Goal: Complete application form

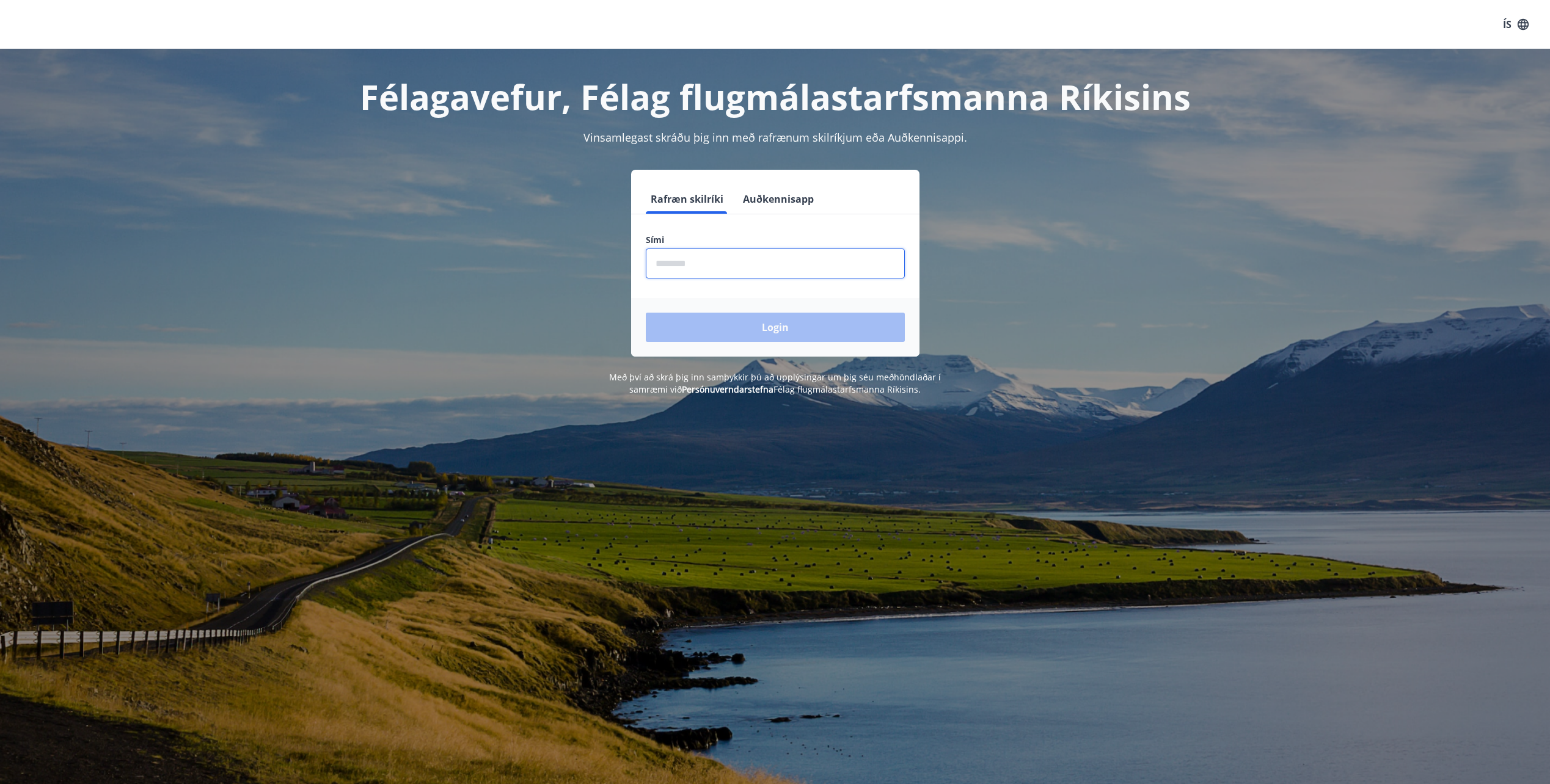
click at [698, 265] on input "phone" at bounding box center [775, 264] width 259 height 30
type input "********"
click at [776, 325] on button "Login" at bounding box center [775, 327] width 259 height 30
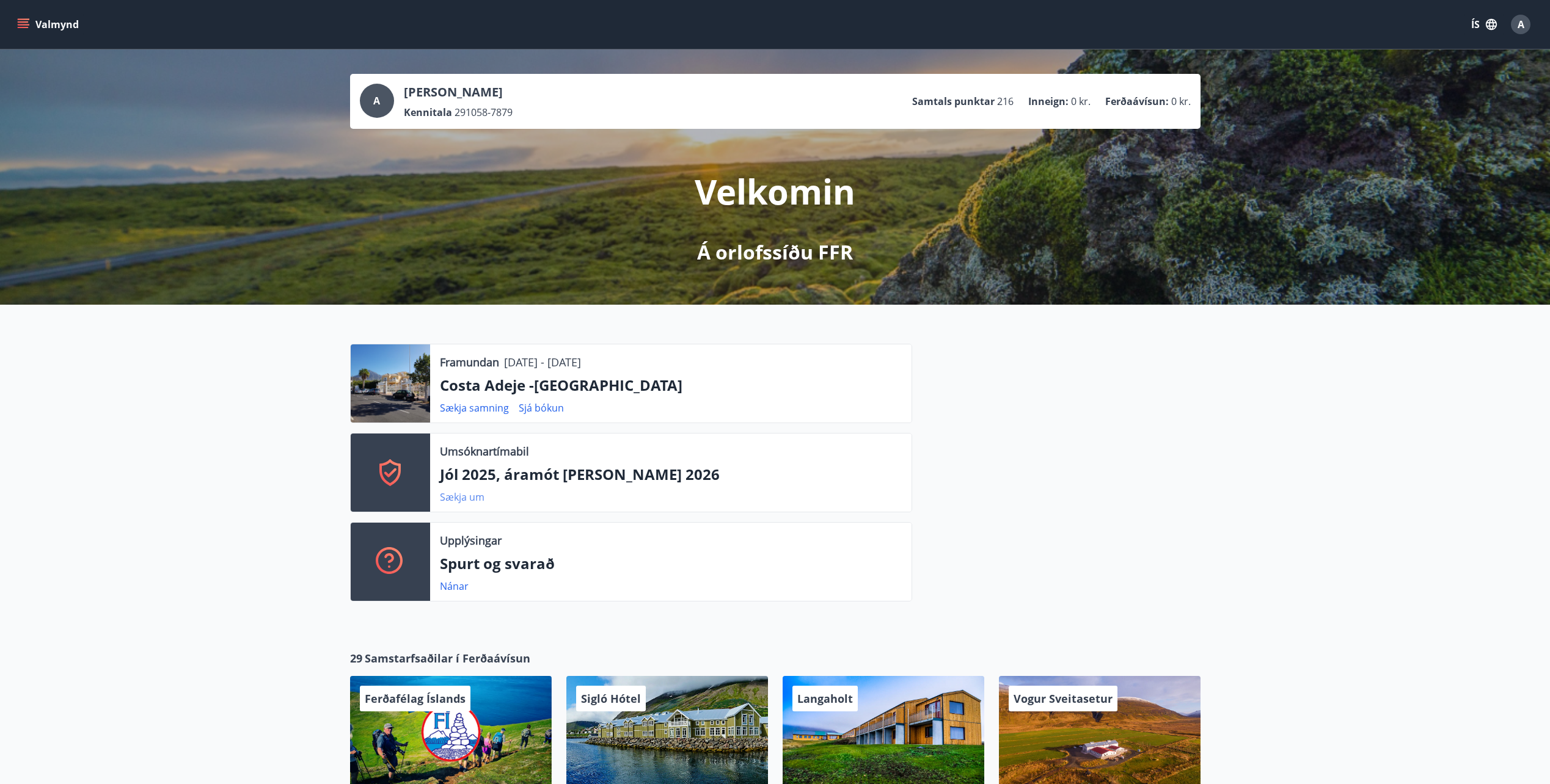
click at [460, 498] on link "Sækja um" at bounding box center [462, 497] width 45 height 13
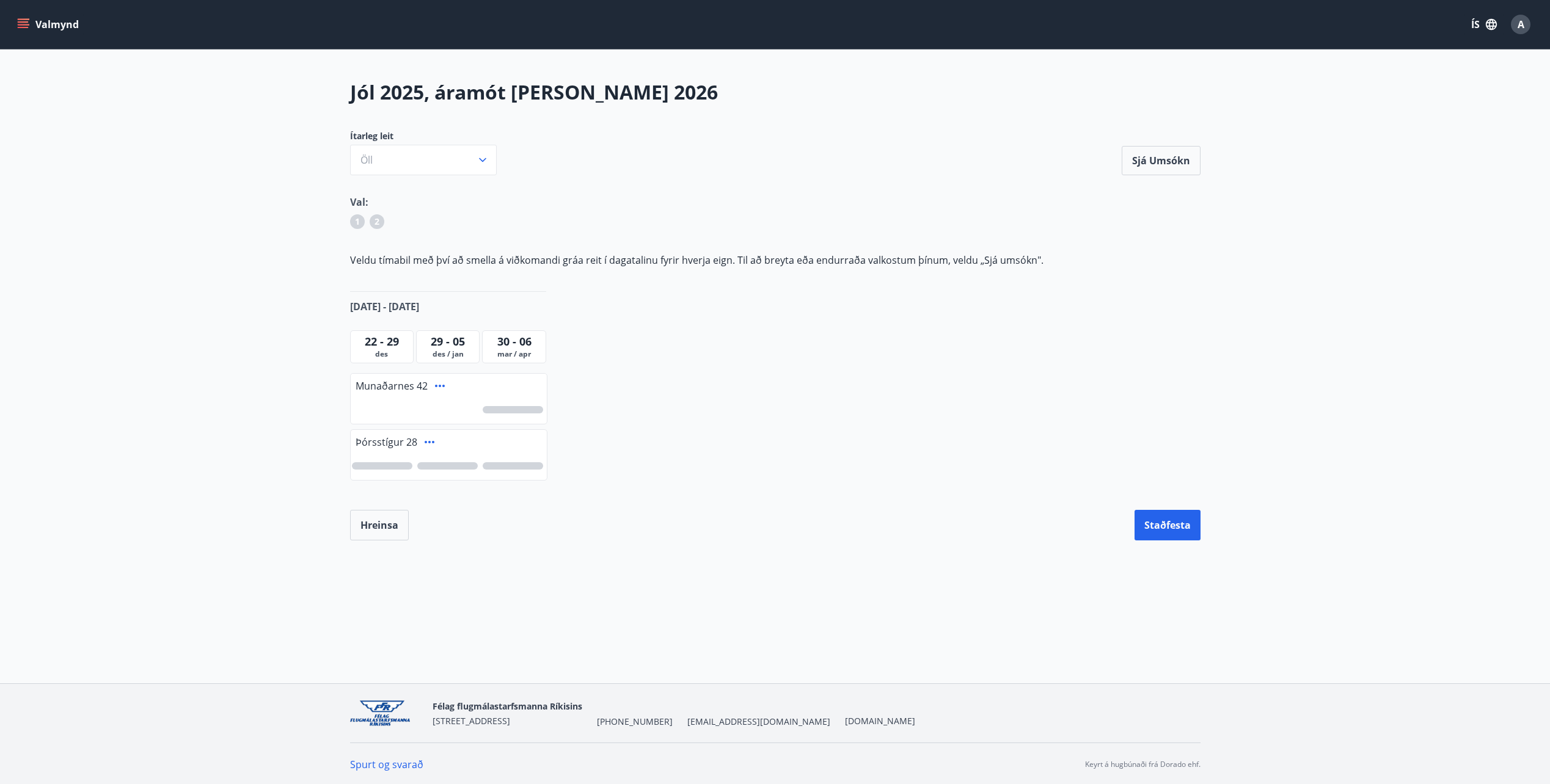
click at [507, 466] on div at bounding box center [513, 466] width 60 height 7
click at [524, 407] on div at bounding box center [513, 409] width 60 height 7
click at [1162, 526] on button "Staðfesta" at bounding box center [1167, 525] width 66 height 31
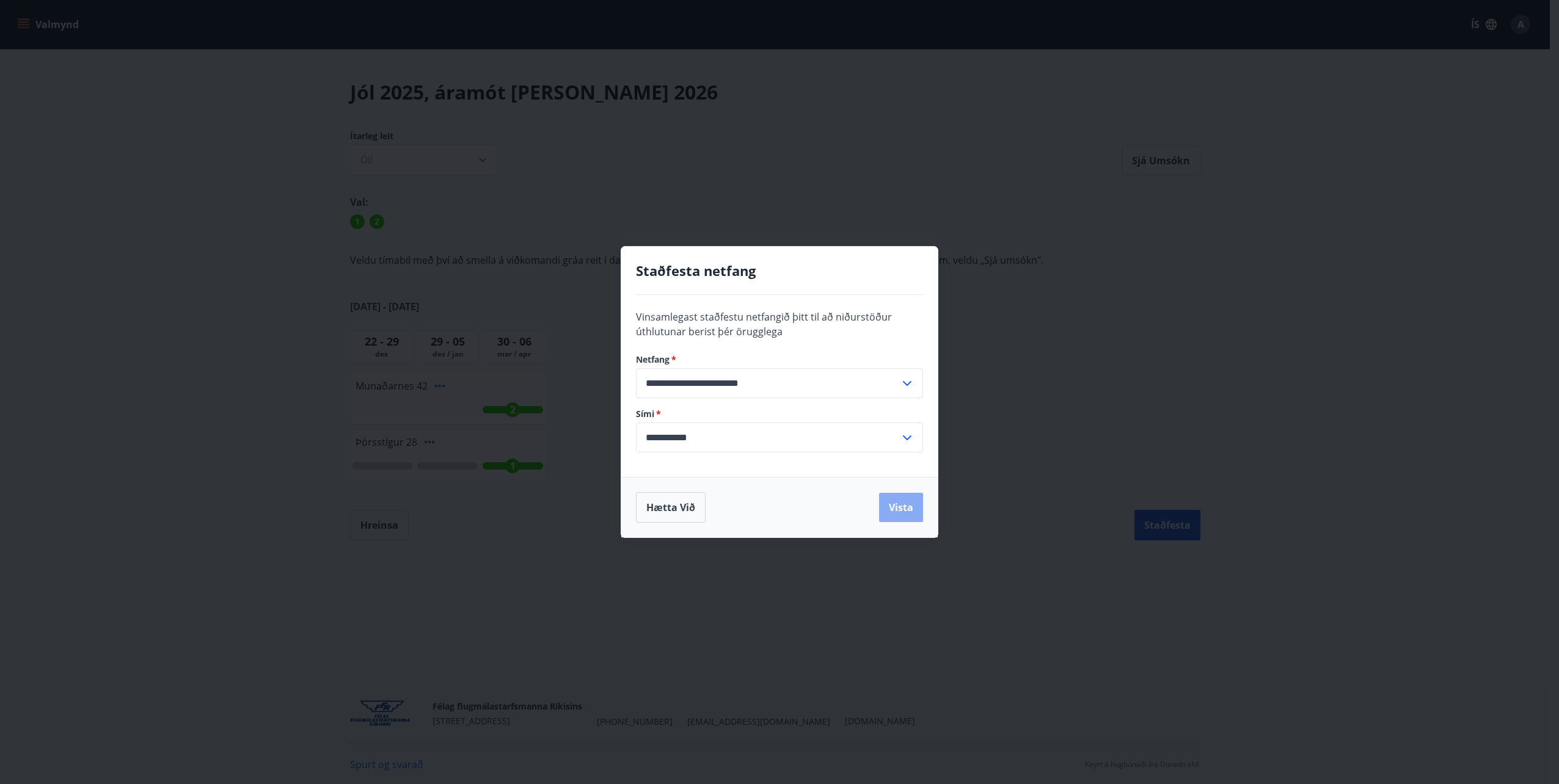
click at [912, 512] on button "Vista" at bounding box center [901, 507] width 44 height 30
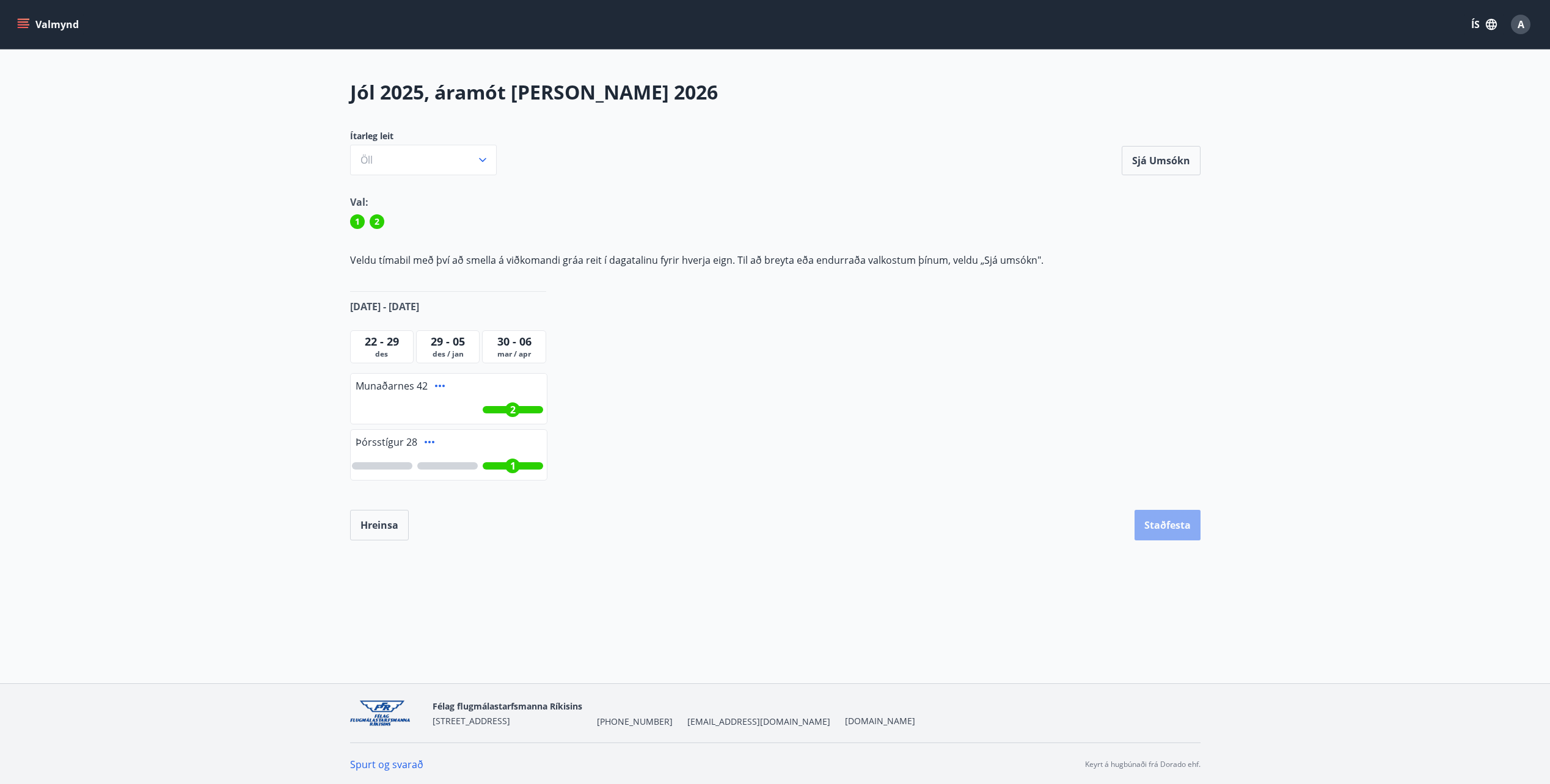
click at [1174, 527] on button "Staðfesta" at bounding box center [1167, 525] width 66 height 31
click at [1525, 62] on icon "Close" at bounding box center [1524, 60] width 9 height 9
click at [1171, 158] on button "Sjá umsókn" at bounding box center [1161, 160] width 79 height 30
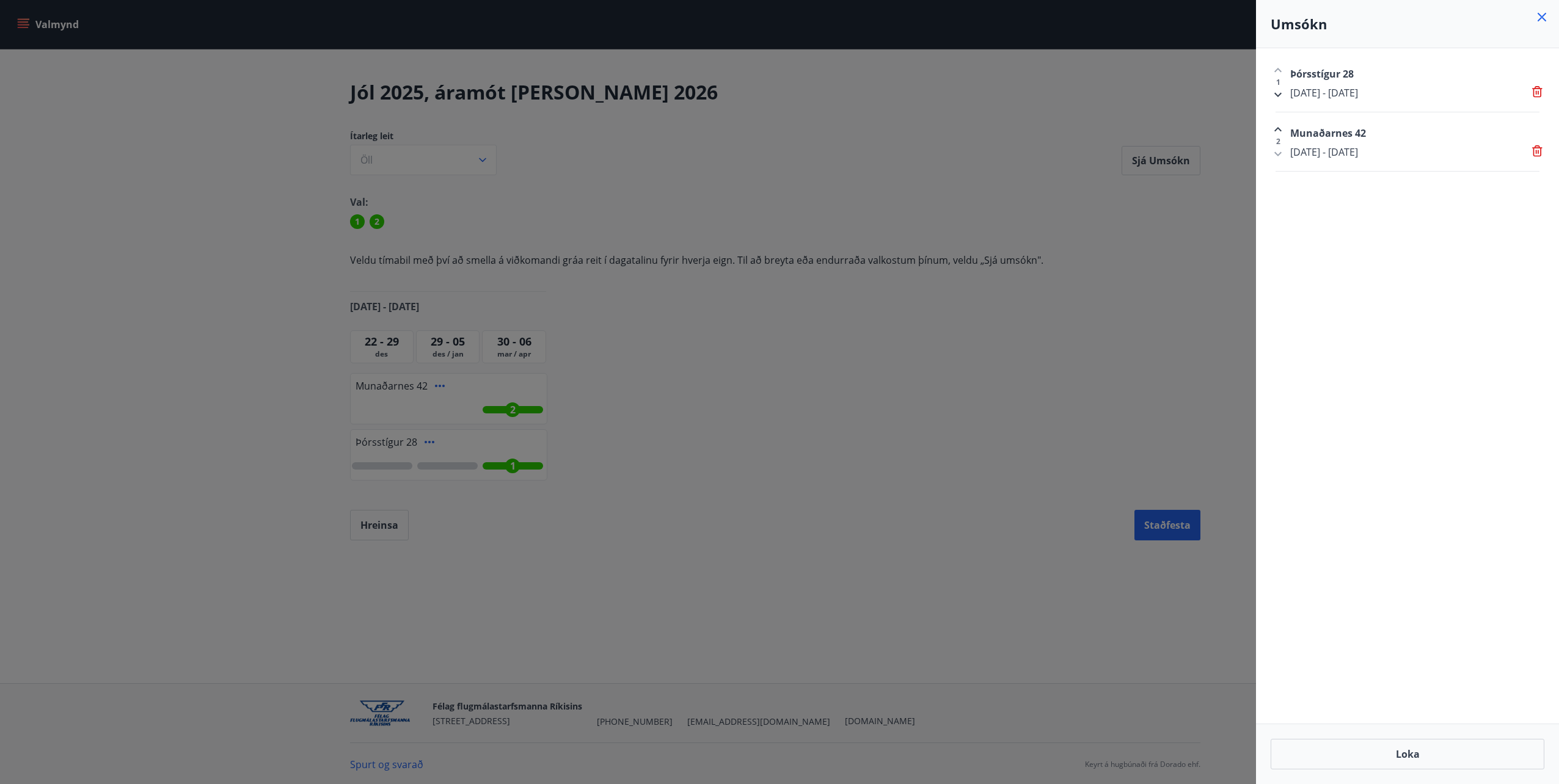
click at [1539, 14] on icon at bounding box center [1541, 17] width 9 height 9
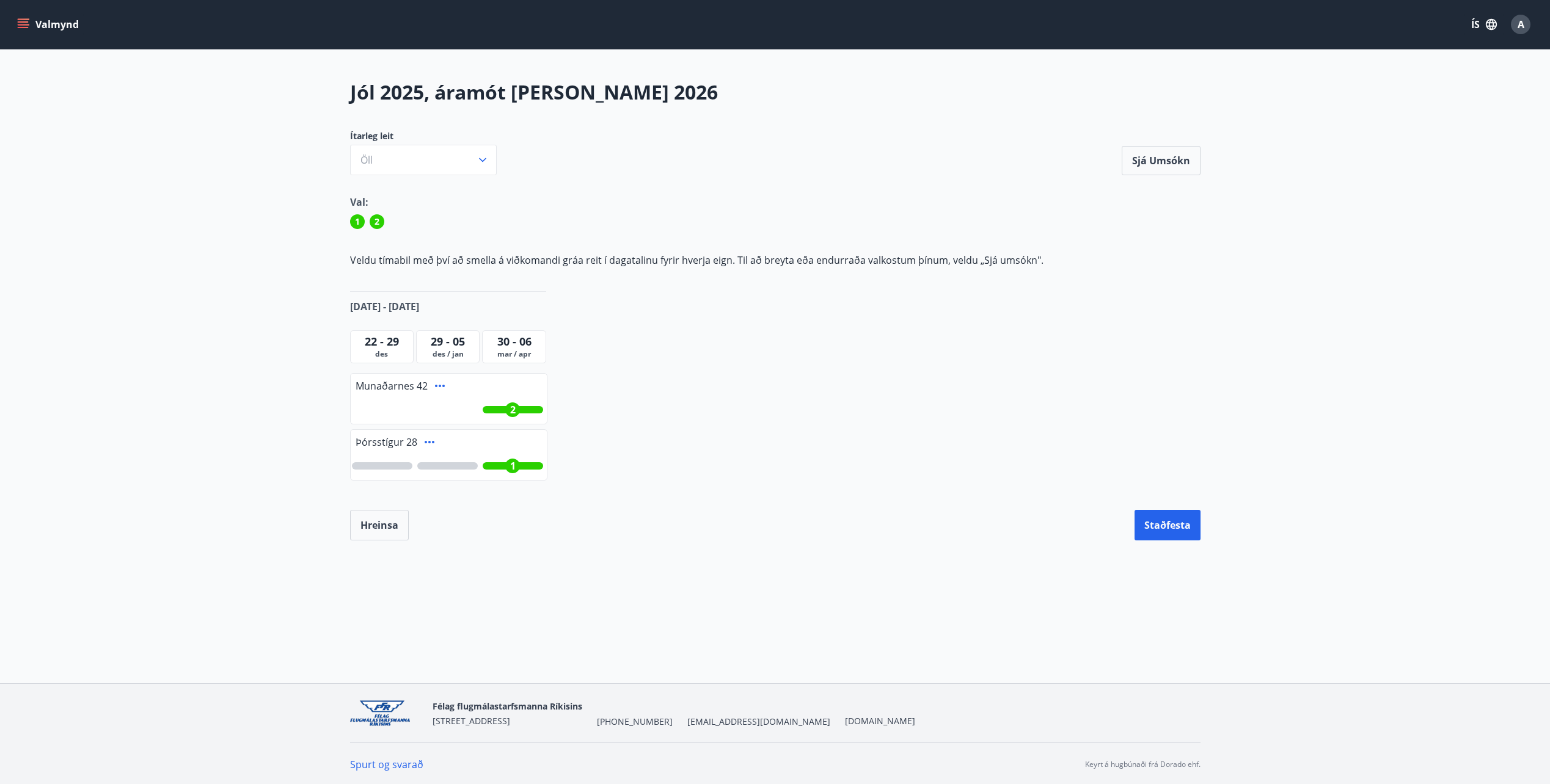
scroll to position [2, 0]
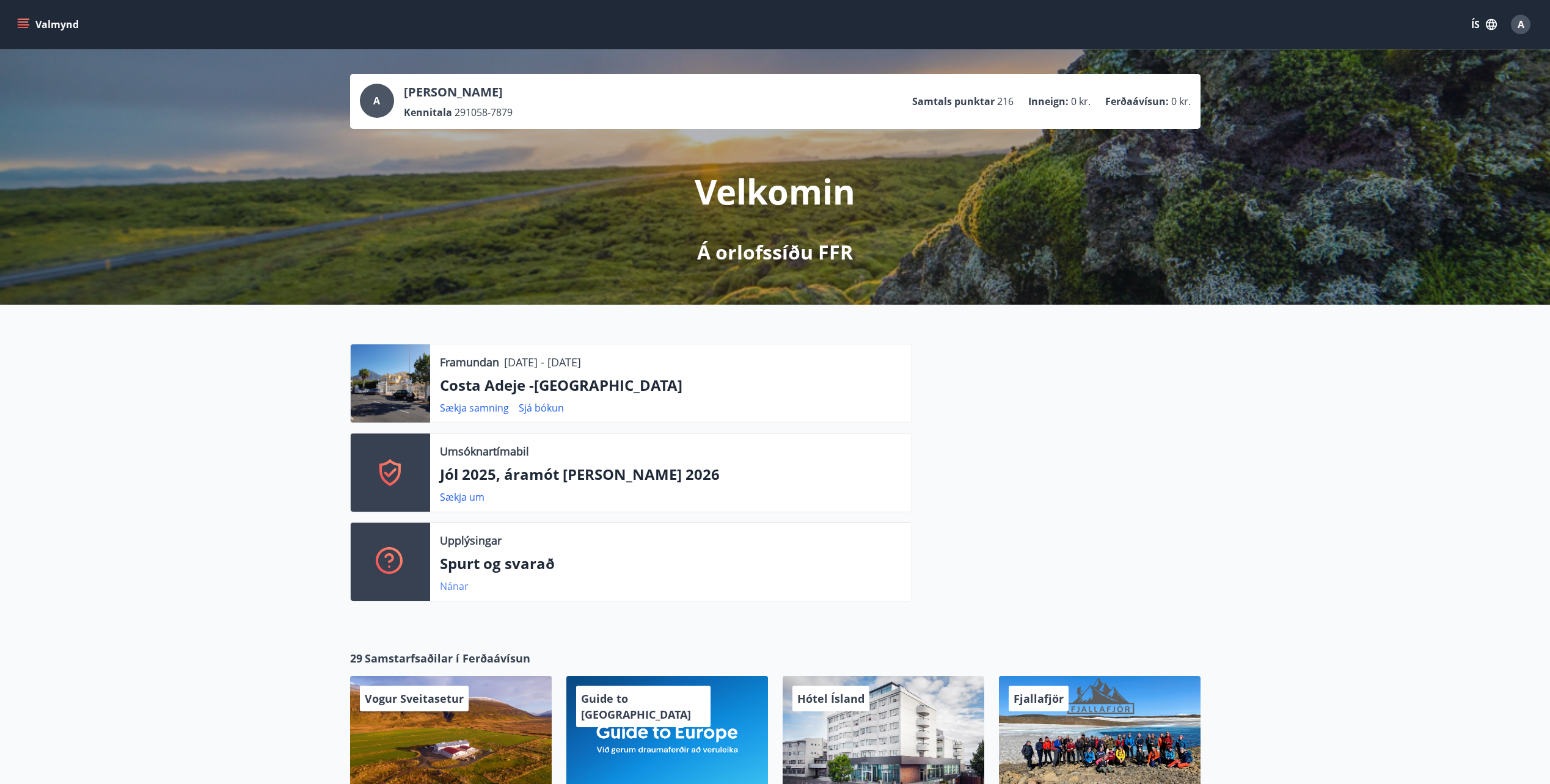
click at [453, 588] on link "Nánar" at bounding box center [454, 586] width 29 height 13
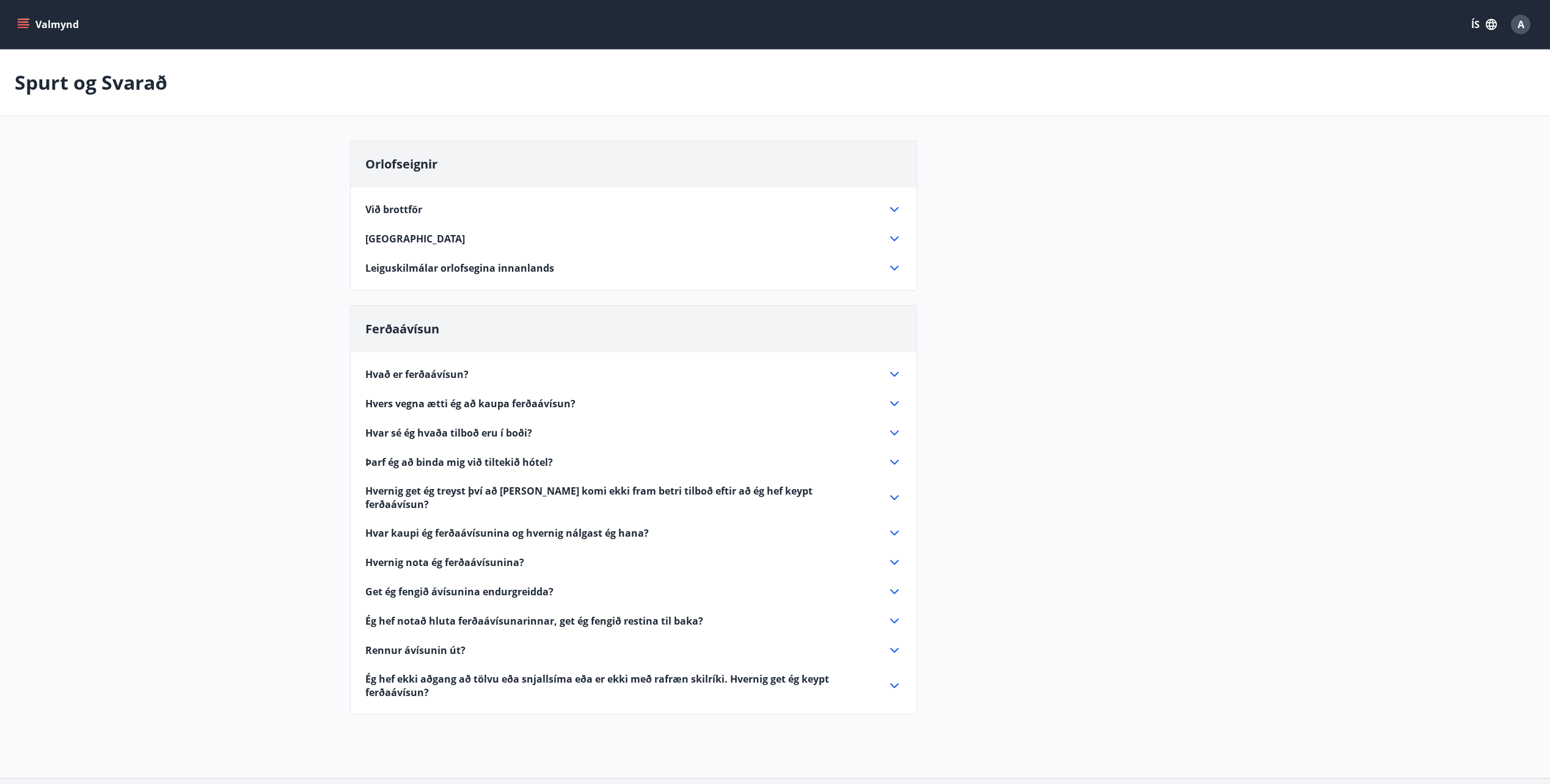
click at [896, 585] on icon at bounding box center [894, 592] width 14 height 14
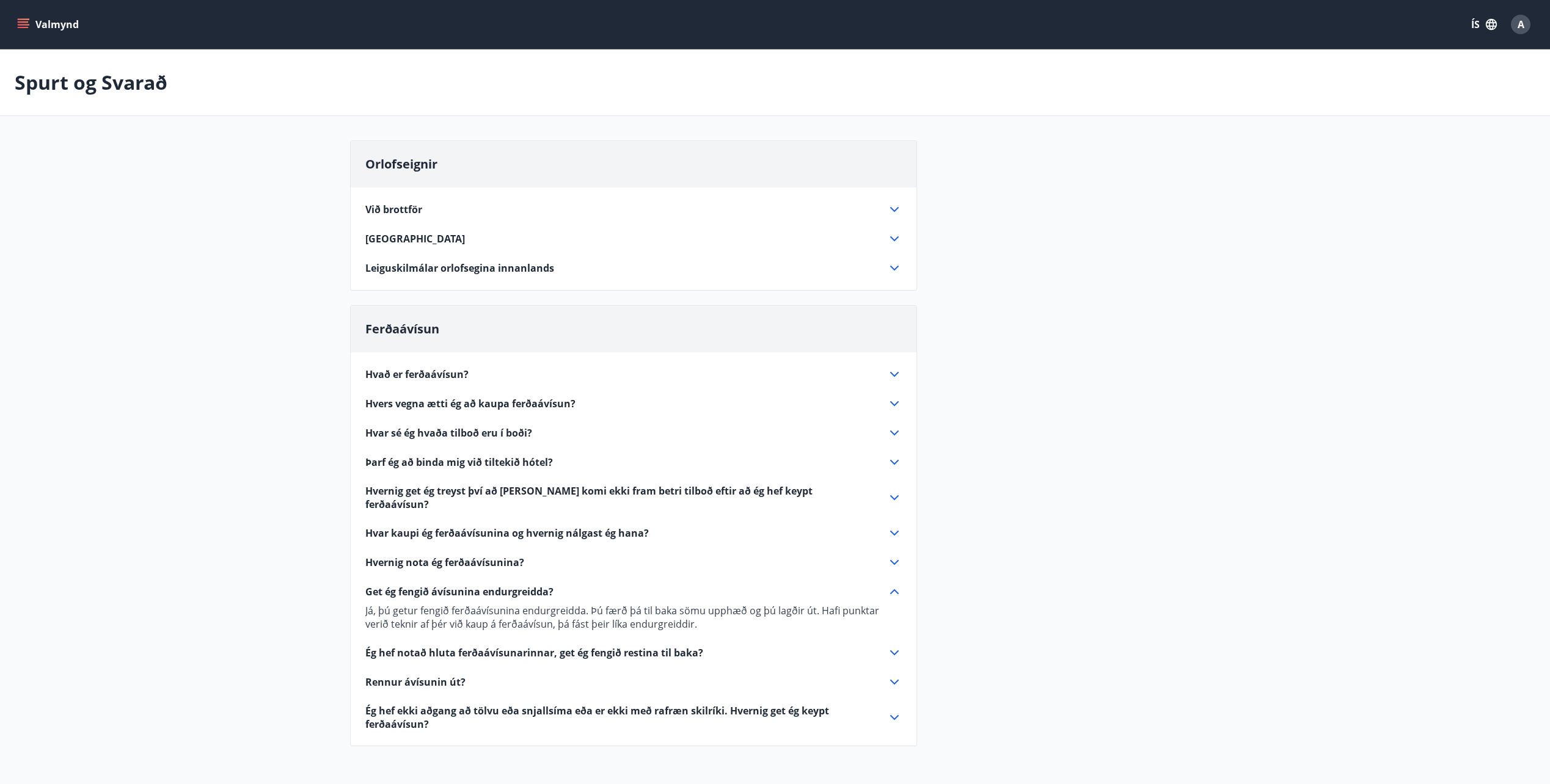
click at [896, 589] on icon at bounding box center [894, 591] width 9 height 5
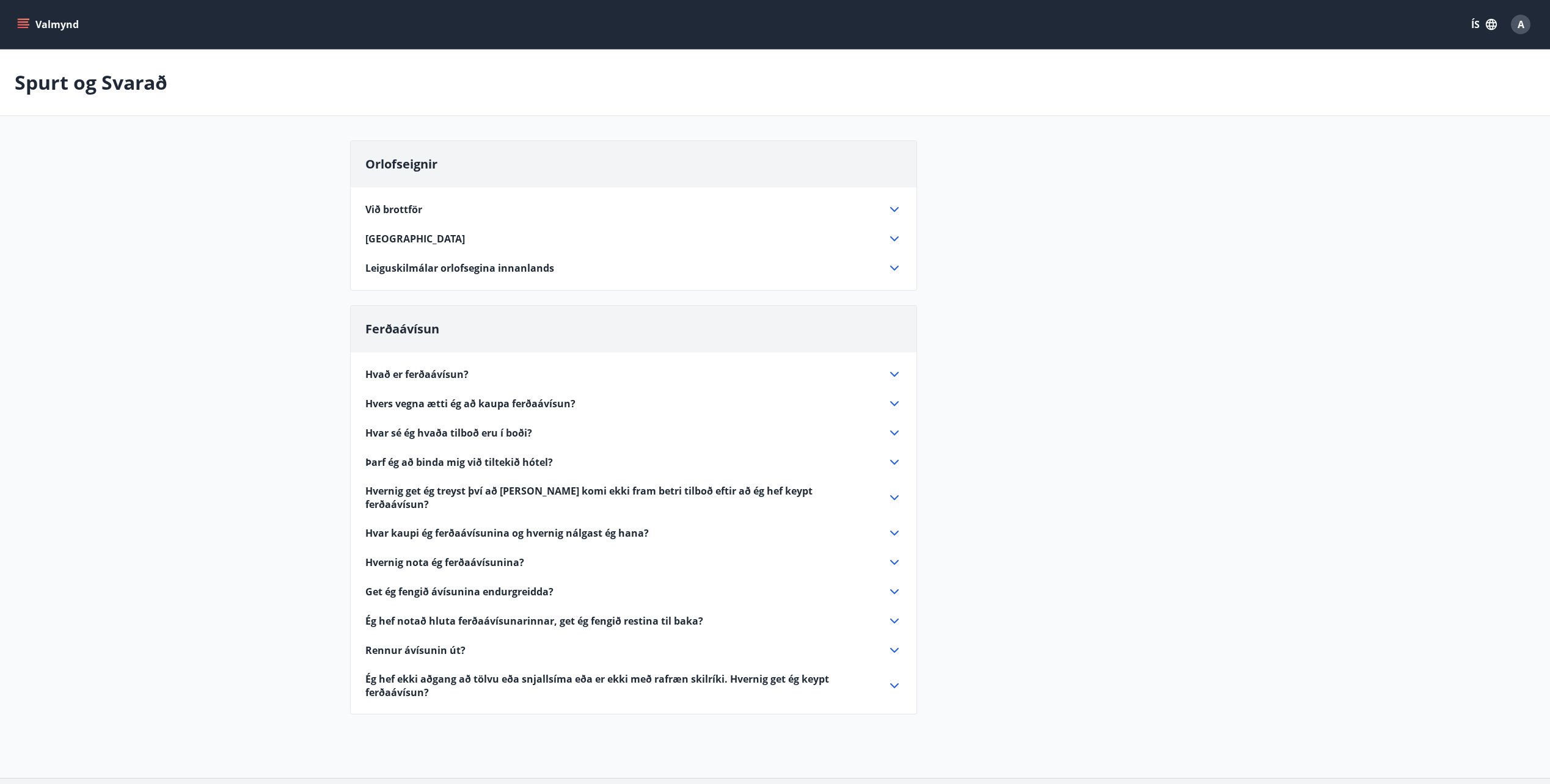
click at [896, 270] on icon at bounding box center [894, 268] width 14 height 14
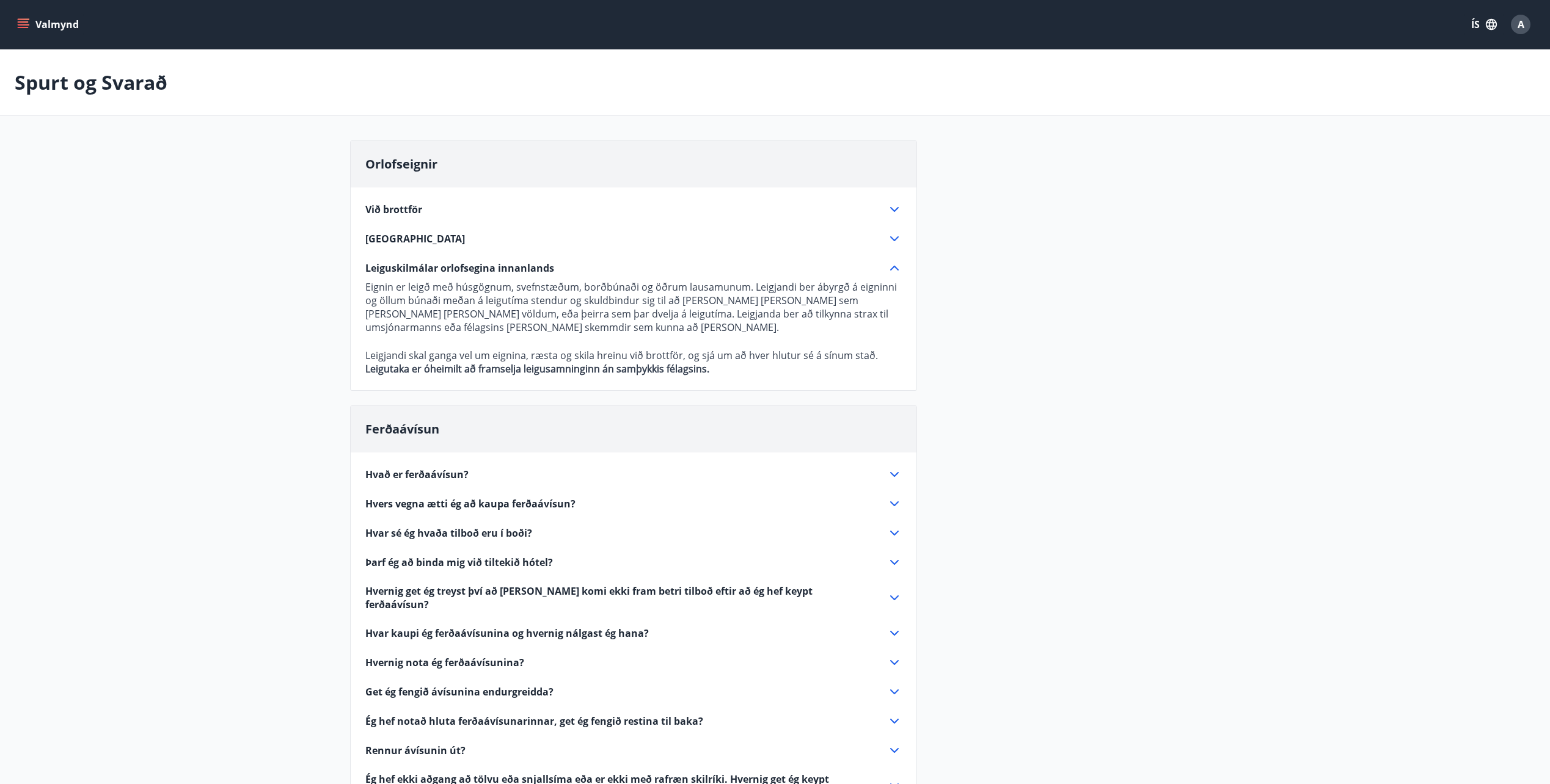
click at [893, 268] on icon at bounding box center [894, 268] width 9 height 5
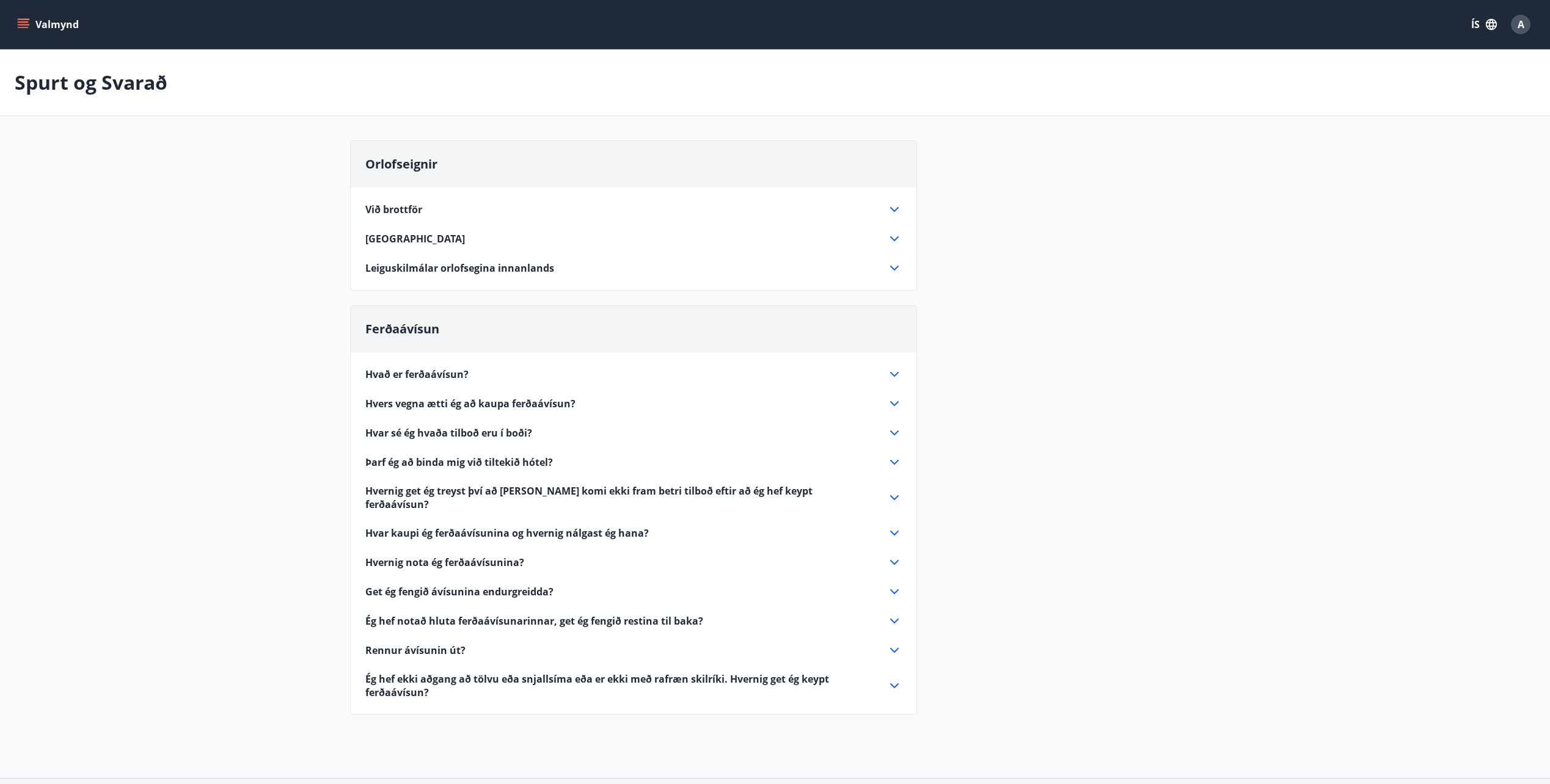
click at [20, 24] on icon "menu" at bounding box center [23, 24] width 12 height 12
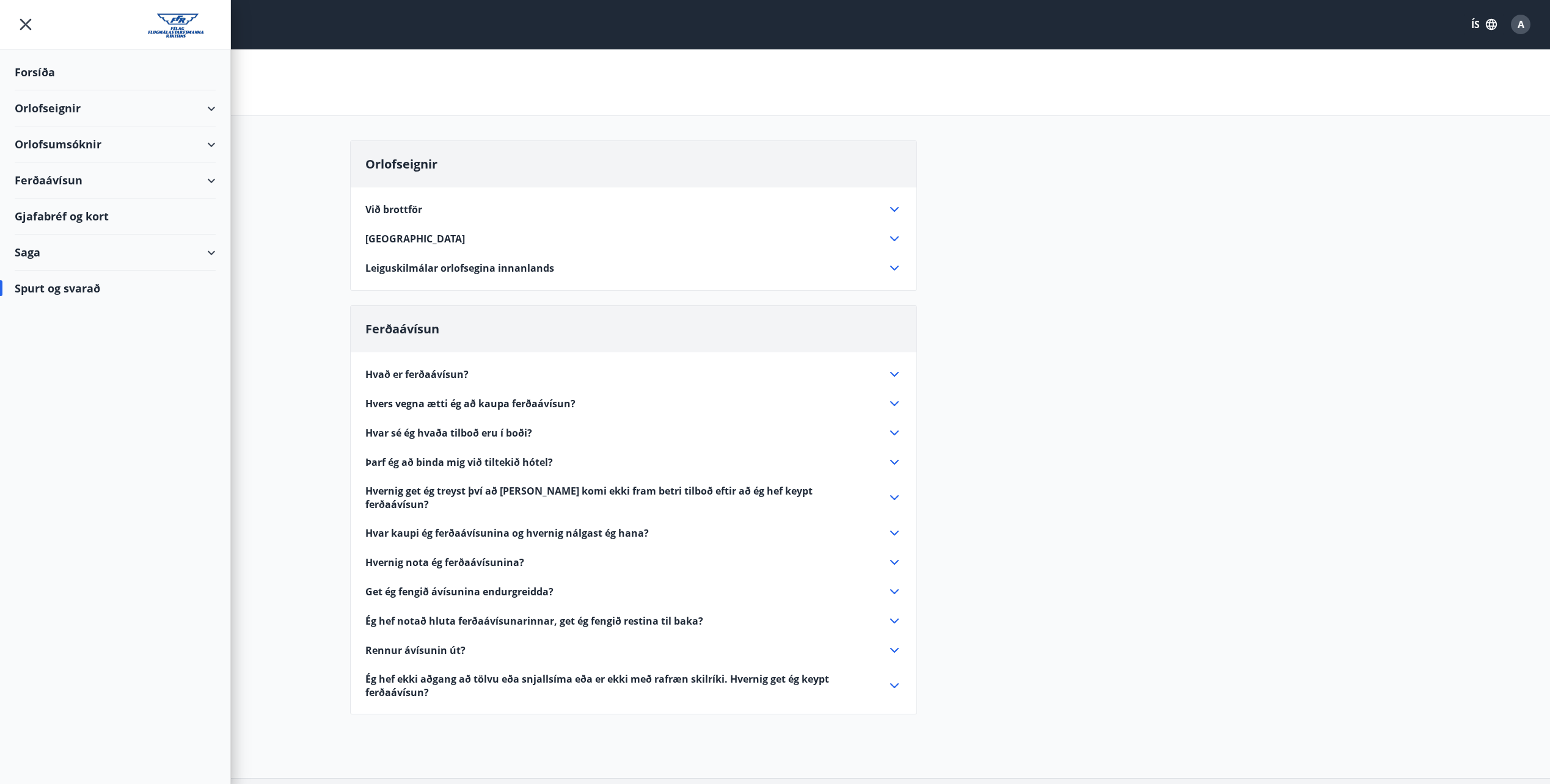
click at [41, 71] on div "Forsíða" at bounding box center [115, 72] width 201 height 36
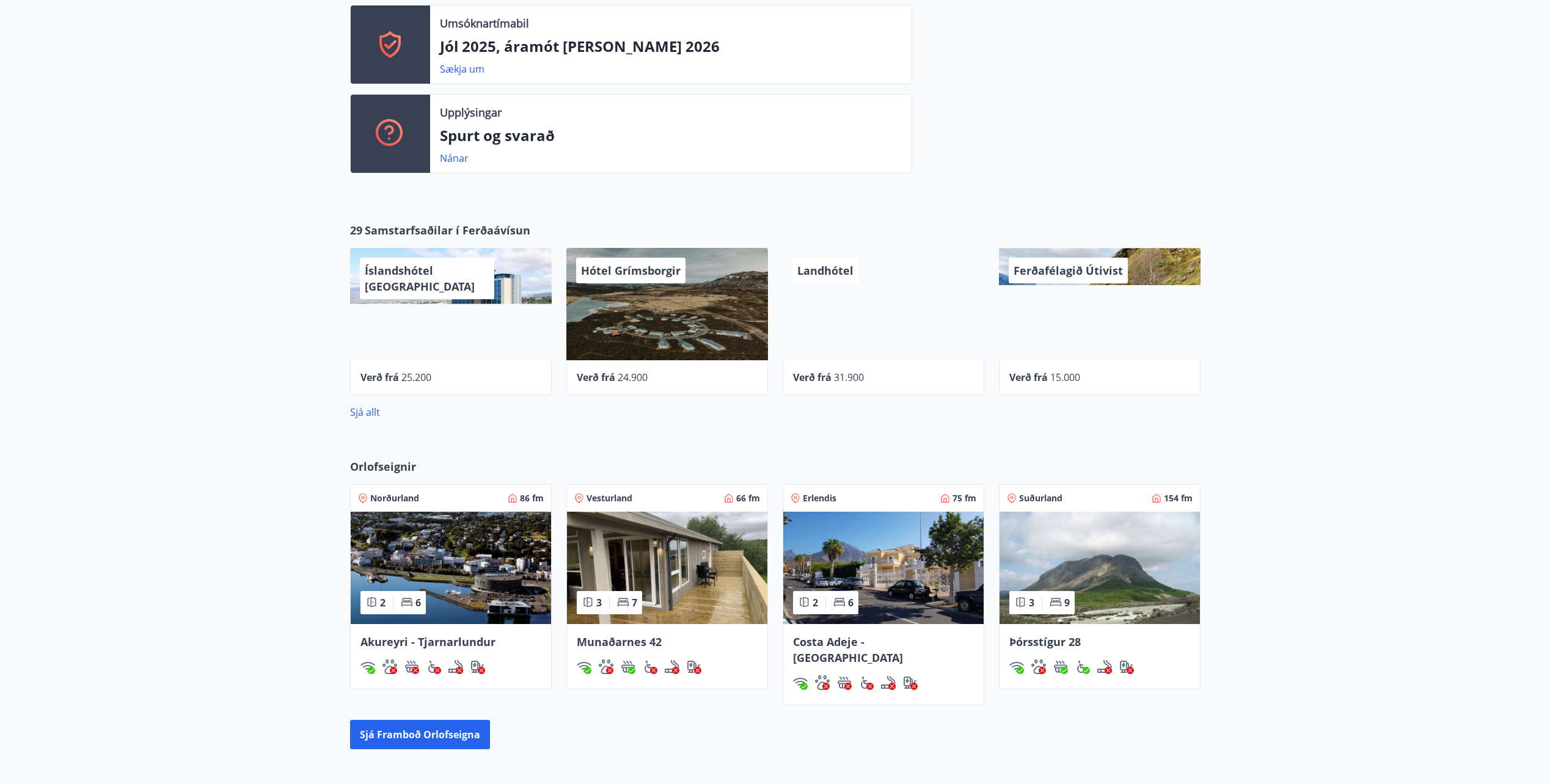
scroll to position [428, 0]
